Goal: Navigation & Orientation: Find specific page/section

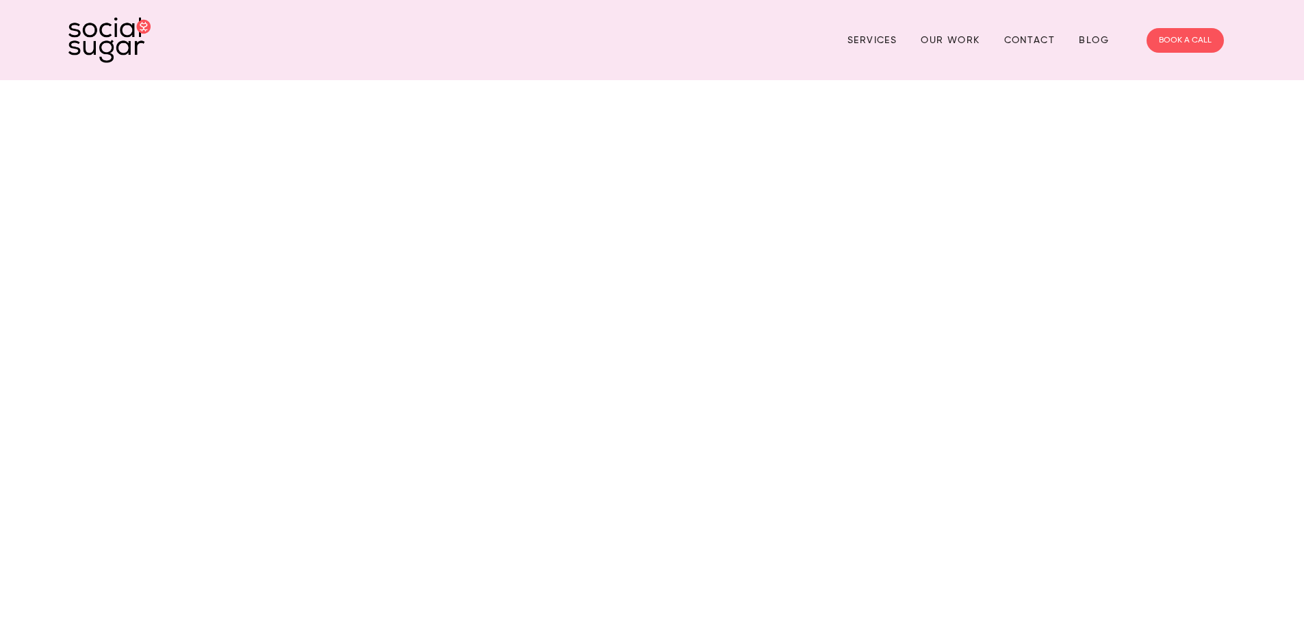
click at [118, 54] on img at bounding box center [109, 40] width 82 height 46
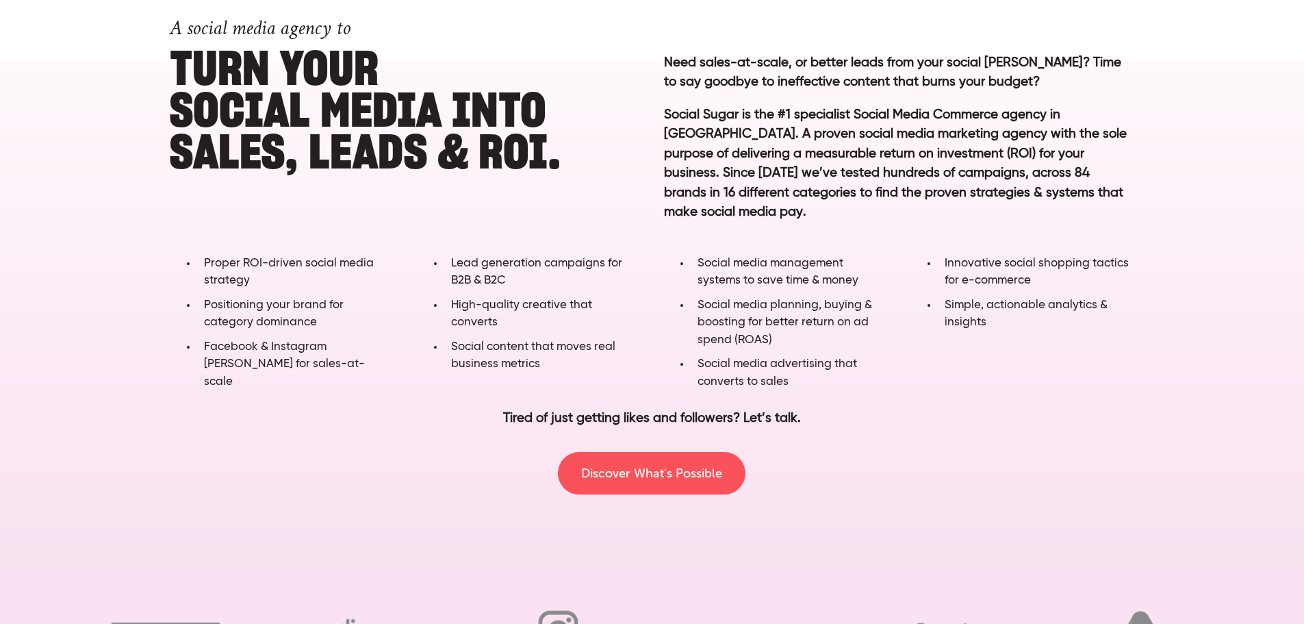
scroll to position [1027, 0]
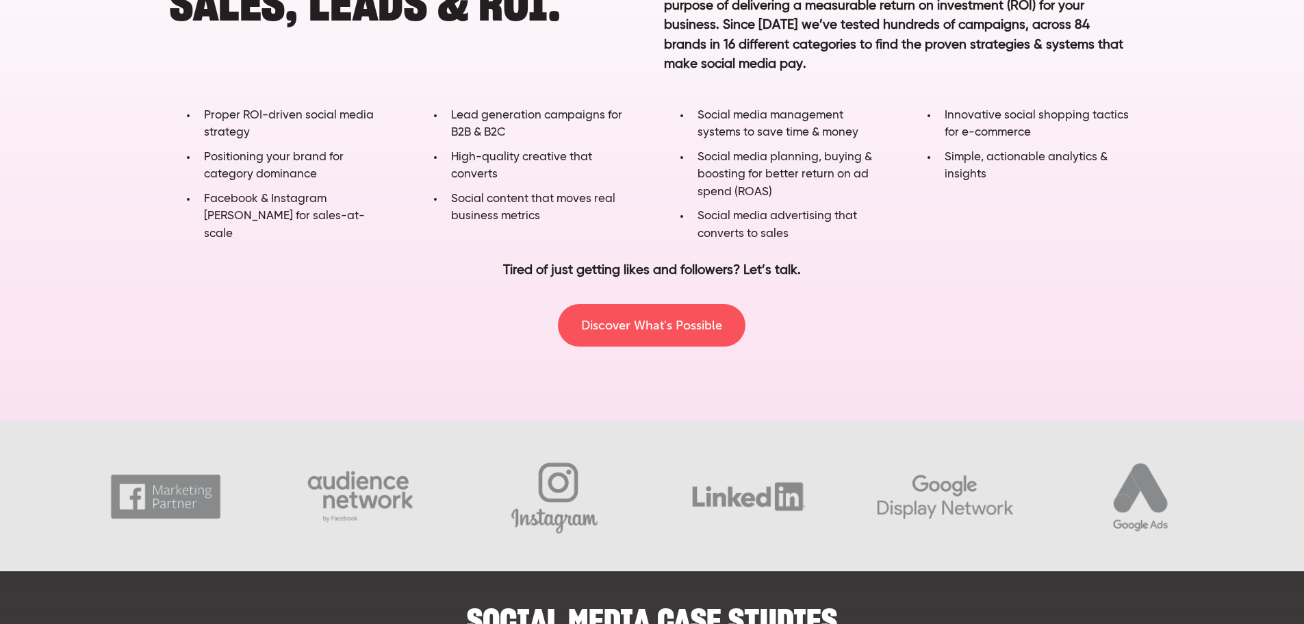
click at [776, 329] on div "Discover What's Possible" at bounding box center [652, 325] width 833 height 42
click at [687, 329] on link "Discover What's Possible" at bounding box center [652, 325] width 188 height 42
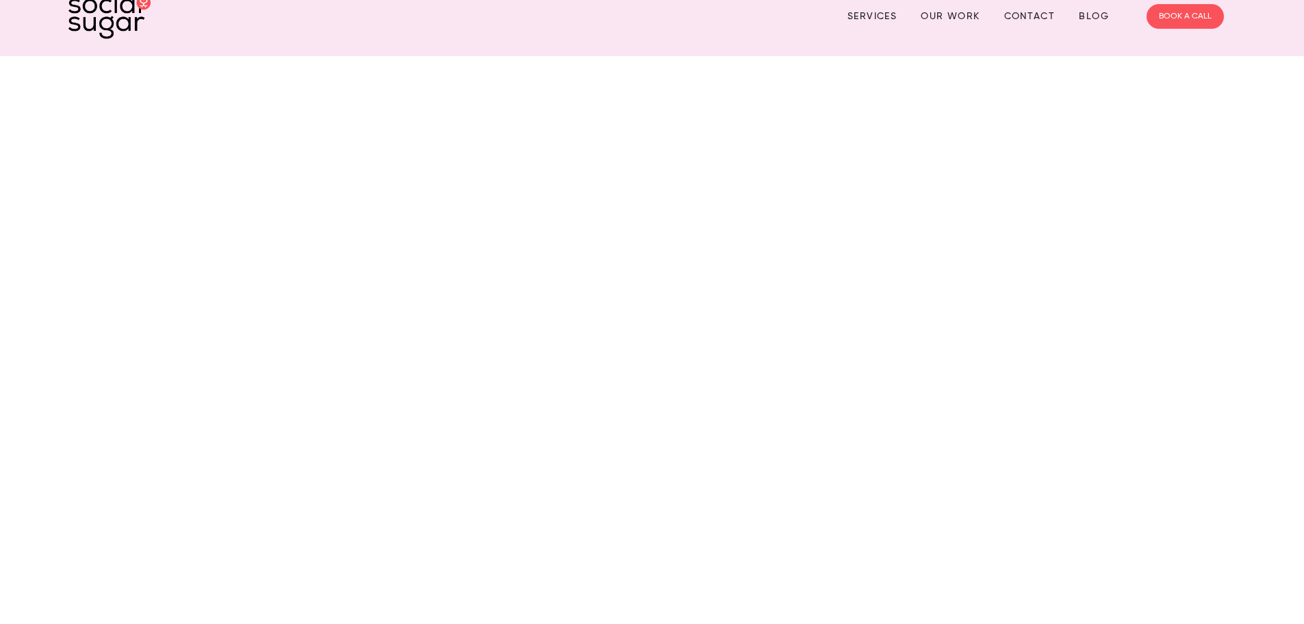
scroll to position [0, 0]
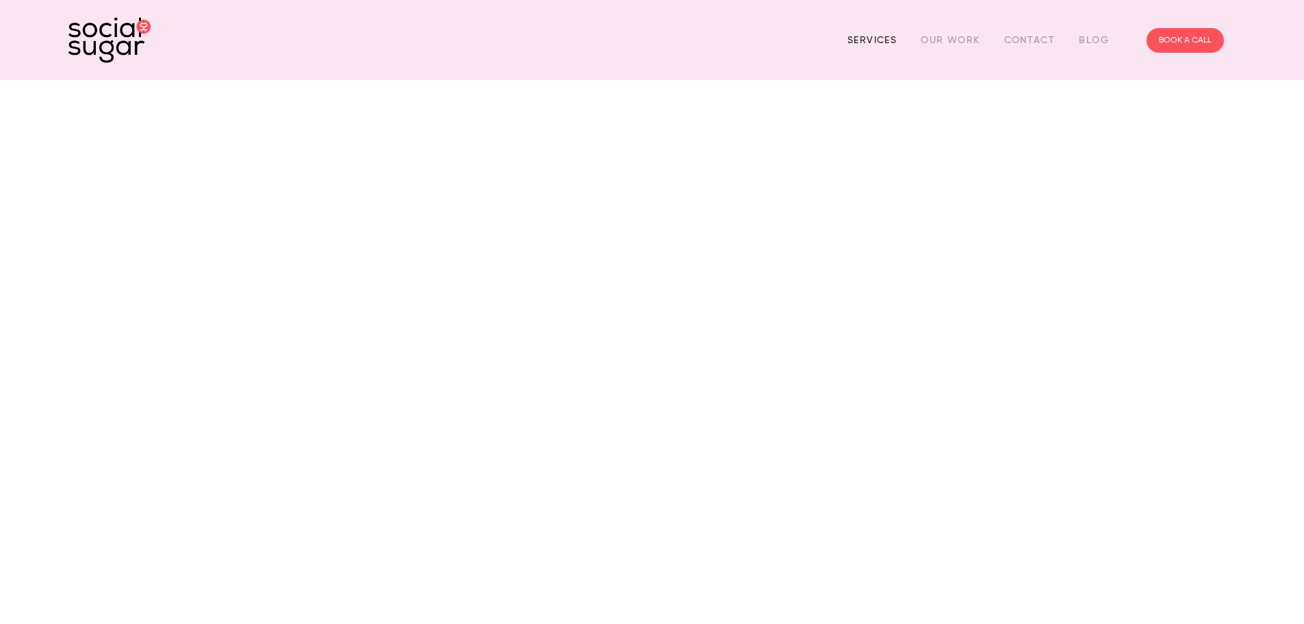
click at [887, 38] on link "Services" at bounding box center [872, 39] width 49 height 21
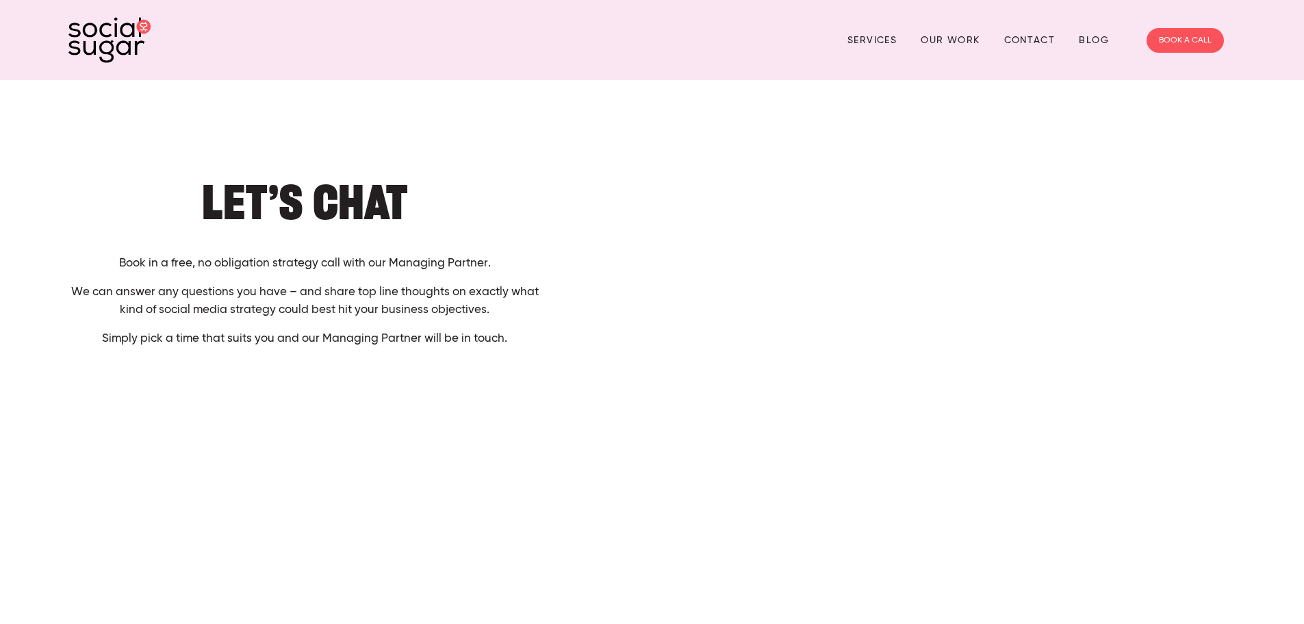
click at [112, 31] on img at bounding box center [109, 40] width 82 height 46
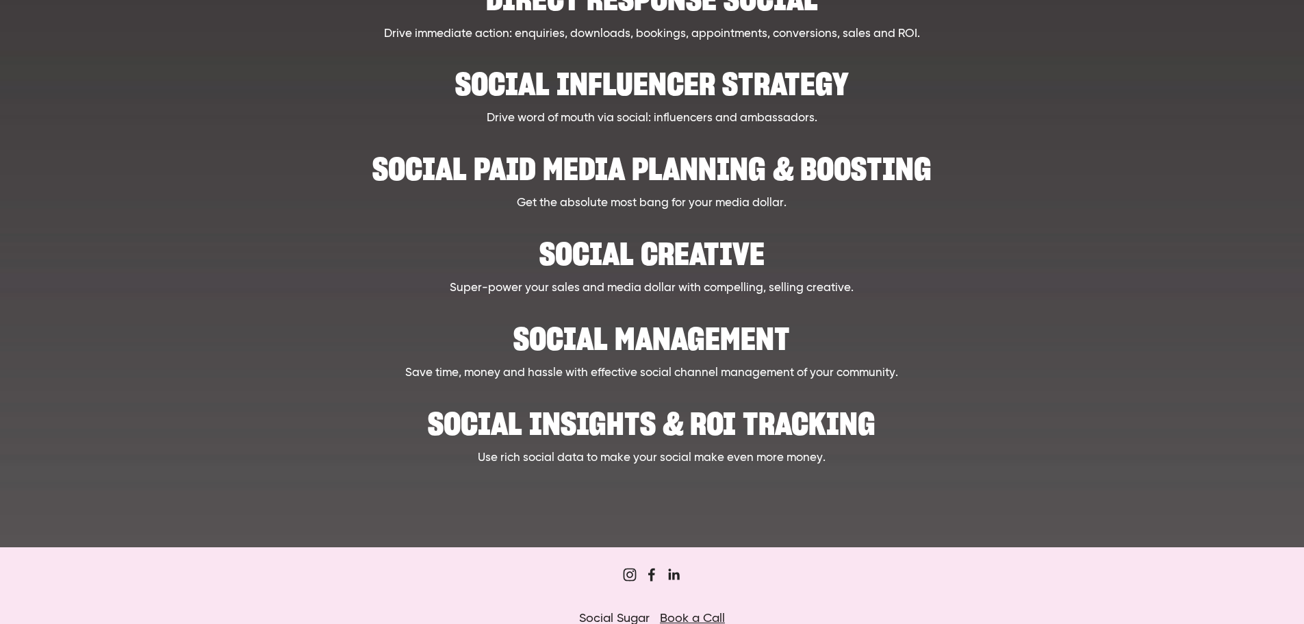
scroll to position [721, 0]
